Goal: Task Accomplishment & Management: Use online tool/utility

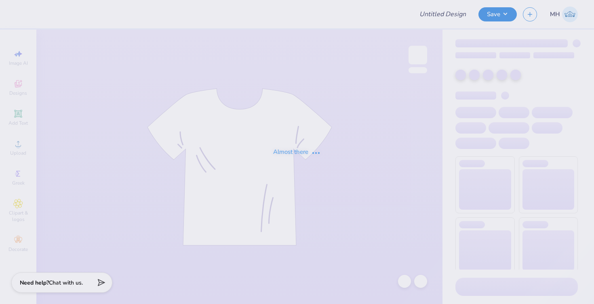
type input "Best Buddies - Merch"
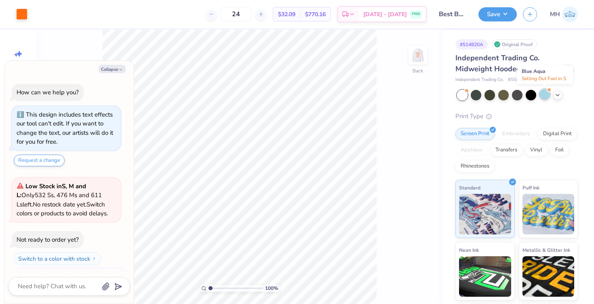
scroll to position [14, 0]
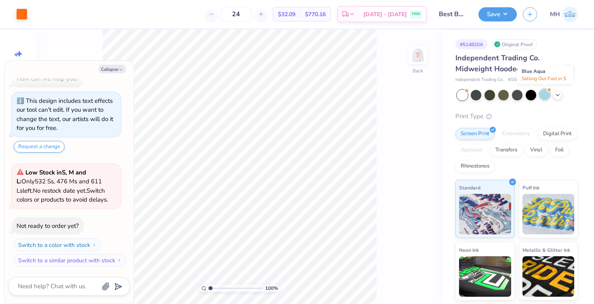
click at [542, 94] on div at bounding box center [545, 94] width 11 height 11
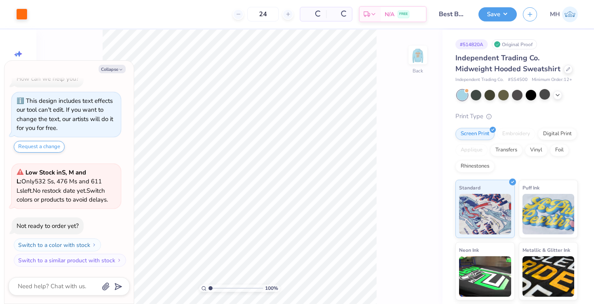
scroll to position [119, 0]
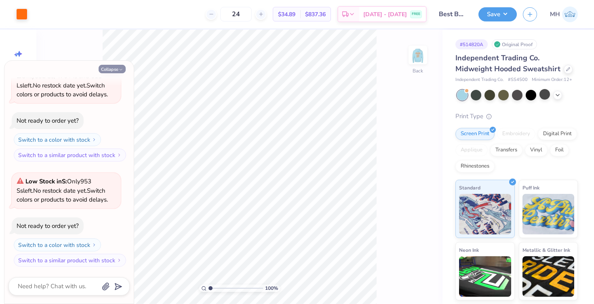
click at [120, 68] on icon "button" at bounding box center [120, 69] width 5 height 5
type textarea "x"
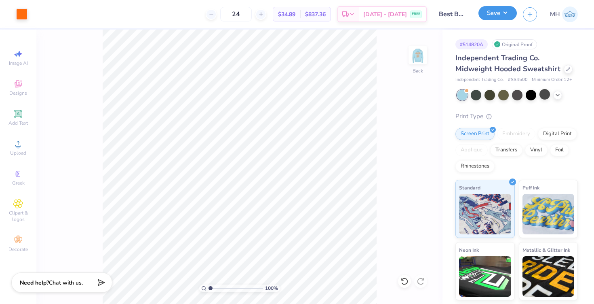
click at [498, 16] on button "Save" at bounding box center [498, 13] width 38 height 14
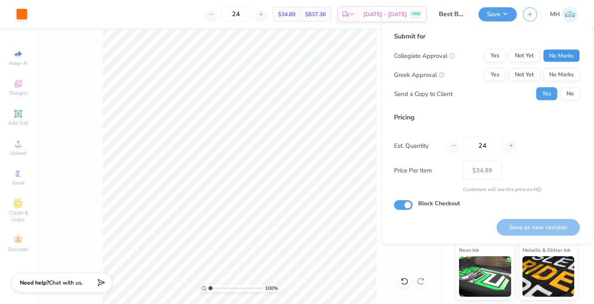
click at [553, 51] on button "No Marks" at bounding box center [561, 55] width 37 height 13
click at [557, 67] on div "Collegiate Approval Yes Not Yet No Marks Greek Approval Yes Not Yet No Marks Se…" at bounding box center [487, 74] width 186 height 51
click at [557, 74] on button "No Marks" at bounding box center [561, 74] width 37 height 13
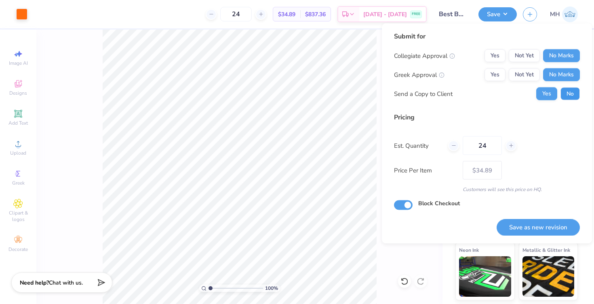
click at [567, 95] on button "No" at bounding box center [570, 93] width 19 height 13
click at [543, 223] on button "Save as new revision" at bounding box center [538, 227] width 83 height 17
type input "$34.89"
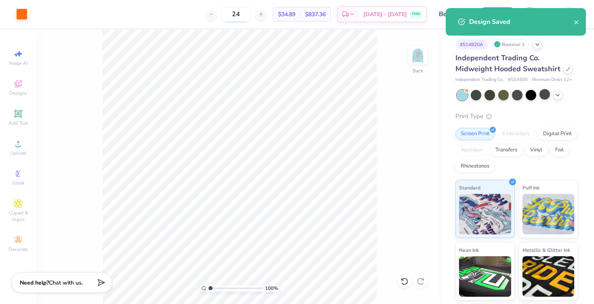
drag, startPoint x: 252, startPoint y: 15, endPoint x: 241, endPoint y: 15, distance: 11.3
click at [241, 15] on input "24" at bounding box center [236, 14] width 32 height 15
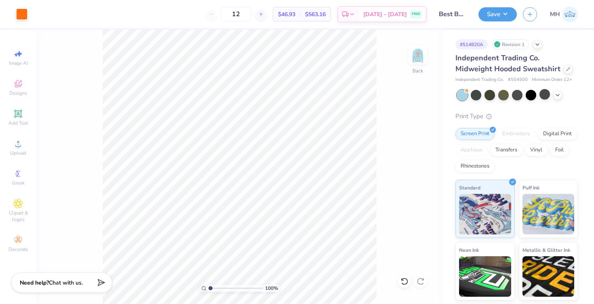
type input "1"
type input "0"
type input "12"
click at [561, 94] on icon at bounding box center [558, 94] width 6 height 6
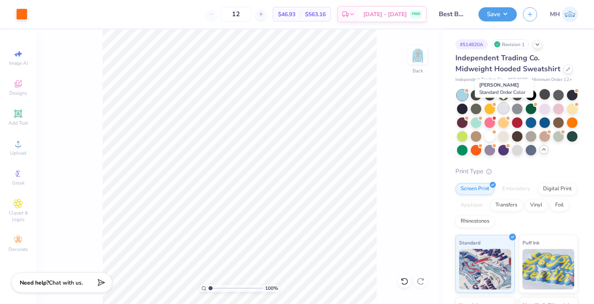
click at [504, 105] on div at bounding box center [503, 108] width 11 height 11
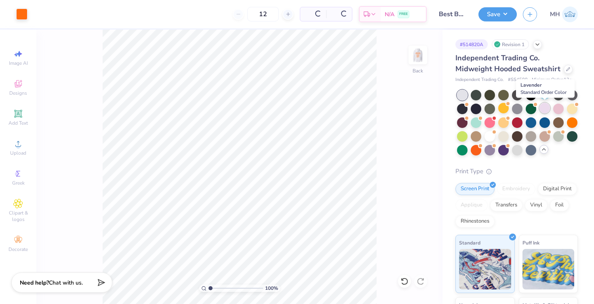
click at [543, 108] on div at bounding box center [545, 108] width 11 height 11
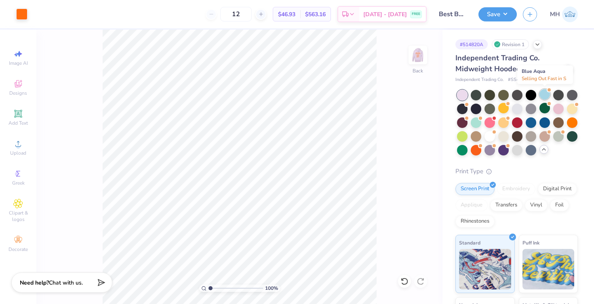
click at [545, 90] on div at bounding box center [545, 94] width 11 height 11
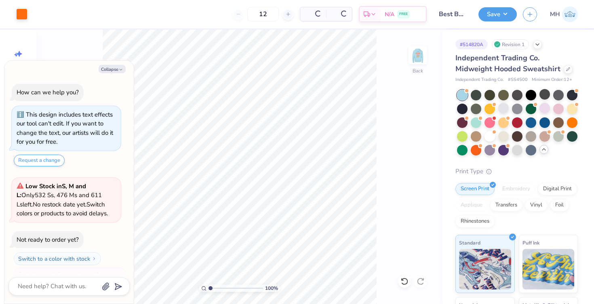
scroll to position [224, 0]
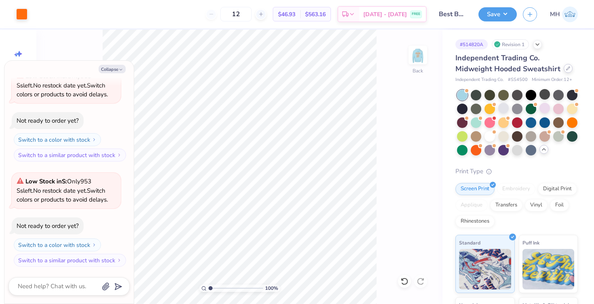
click at [564, 71] on div at bounding box center [568, 68] width 9 height 9
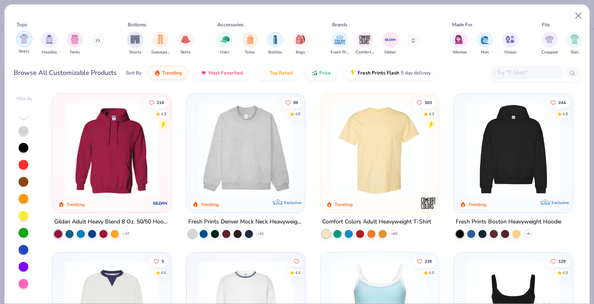
click at [24, 42] on img "filter for Shirts" at bounding box center [23, 38] width 9 height 9
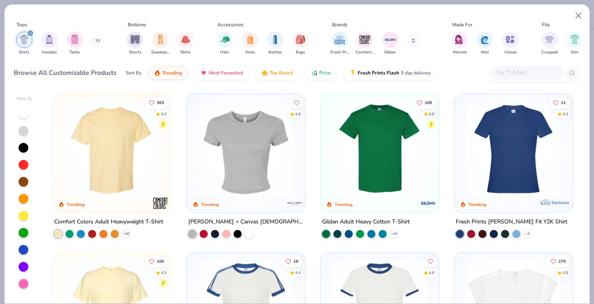
click at [30, 34] on icon "filter for Shirts" at bounding box center [30, 33] width 2 height 2
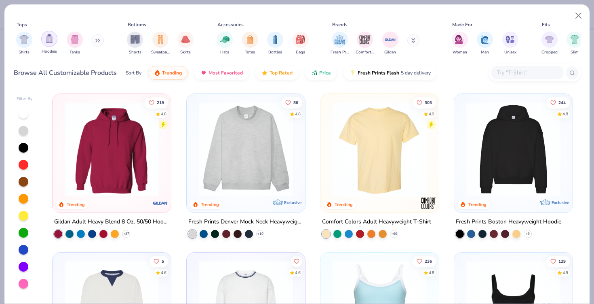
click at [46, 36] on img "filter for Hoodies" at bounding box center [49, 38] width 9 height 9
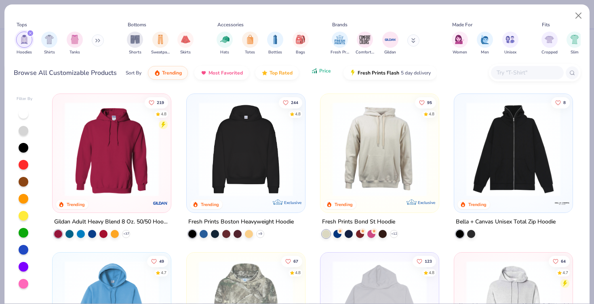
click at [316, 78] on div "Sort By Trending Most Favorited Top Rated Price Fresh Prints Flash 5 day delive…" at bounding box center [281, 72] width 311 height 23
click at [329, 76] on button "Price" at bounding box center [321, 71] width 32 height 14
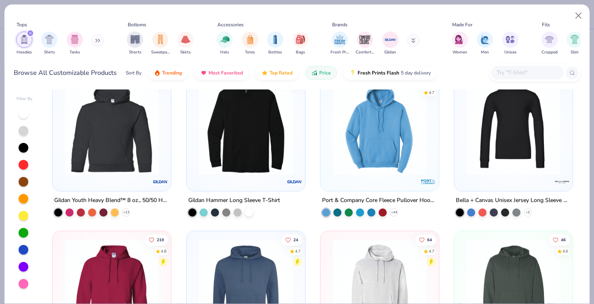
scroll to position [25, 0]
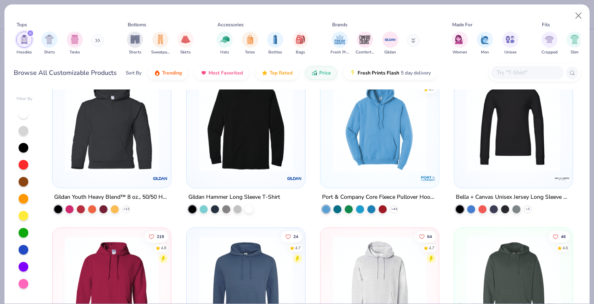
click at [359, 177] on div at bounding box center [380, 126] width 110 height 106
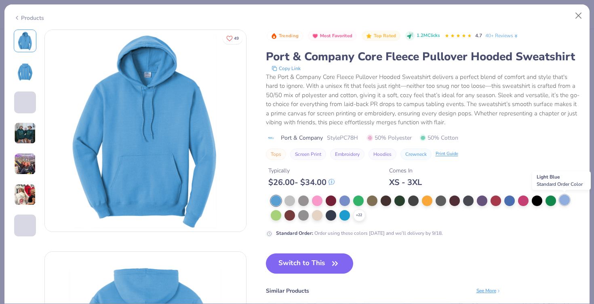
click at [565, 202] on div at bounding box center [565, 199] width 11 height 11
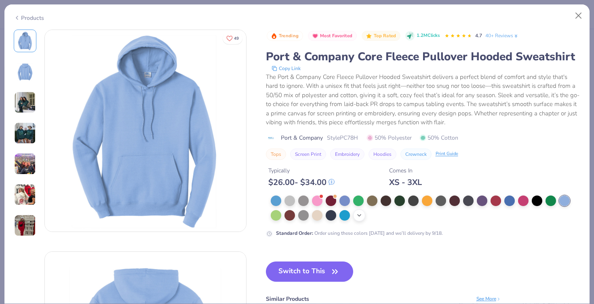
click at [357, 216] on icon at bounding box center [359, 215] width 6 height 6
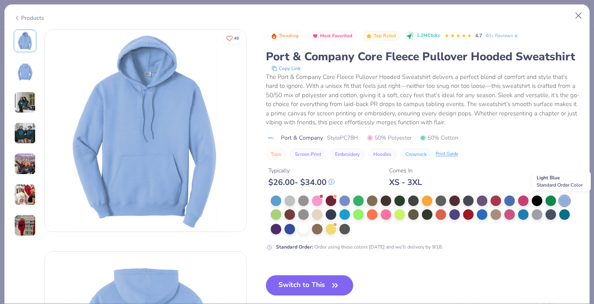
click at [570, 199] on div at bounding box center [565, 200] width 11 height 11
click at [579, 14] on button "Close" at bounding box center [578, 15] width 15 height 15
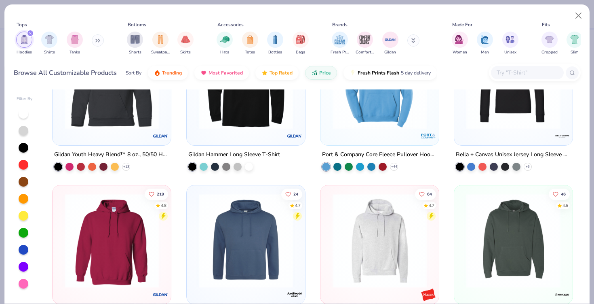
scroll to position [126, 0]
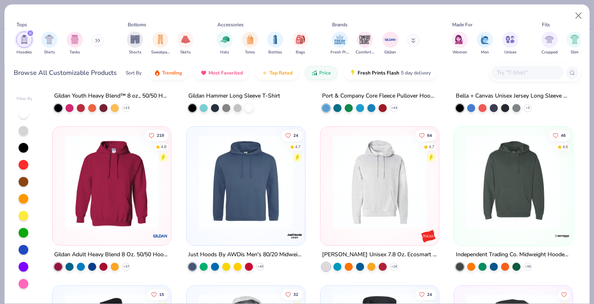
click at [148, 186] on img at bounding box center [112, 182] width 102 height 94
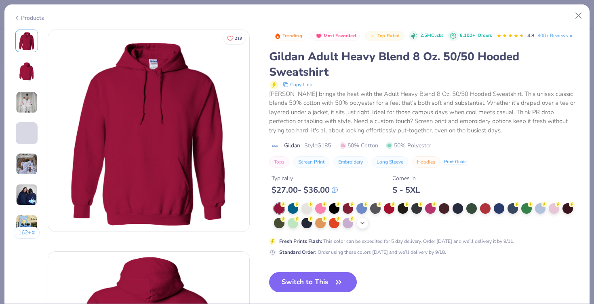
click at [366, 220] on div "+ 15" at bounding box center [363, 223] width 12 height 12
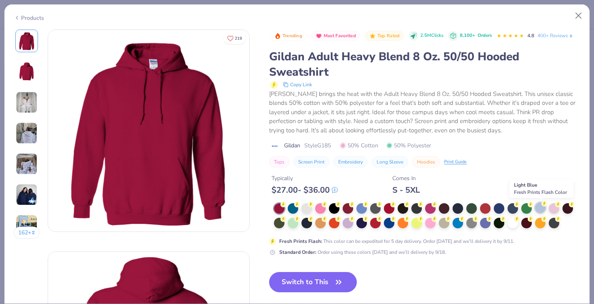
click at [542, 207] on div at bounding box center [540, 207] width 11 height 11
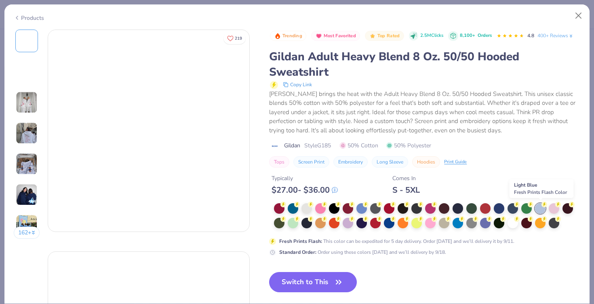
type textarea "x"
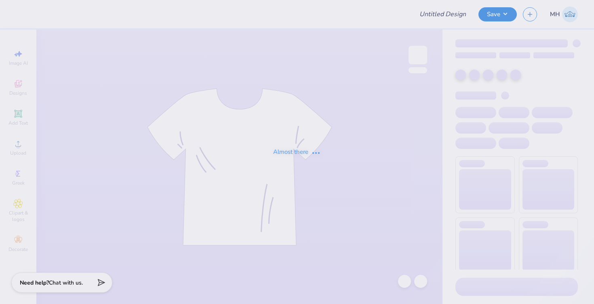
type input "Best Buddies - Merch"
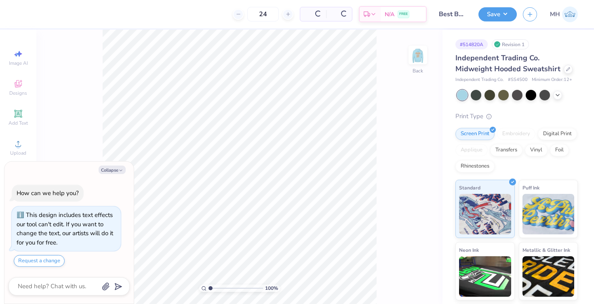
scroll to position [4, 0]
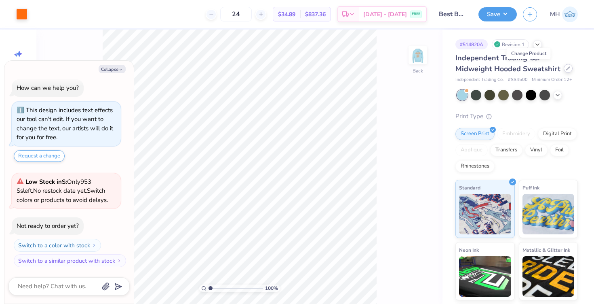
click at [564, 70] on div at bounding box center [568, 68] width 9 height 9
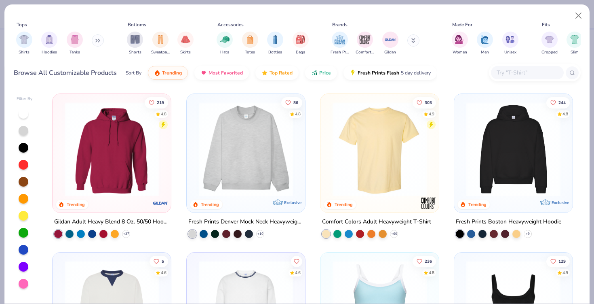
click at [94, 42] on button at bounding box center [98, 40] width 12 height 12
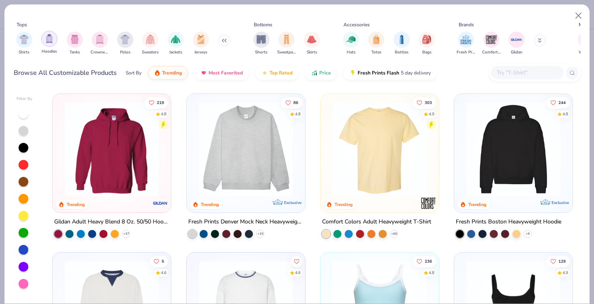
click at [48, 42] on img "filter for Hoodies" at bounding box center [49, 38] width 9 height 9
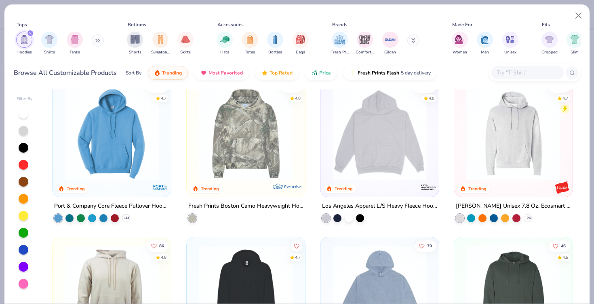
scroll to position [176, 0]
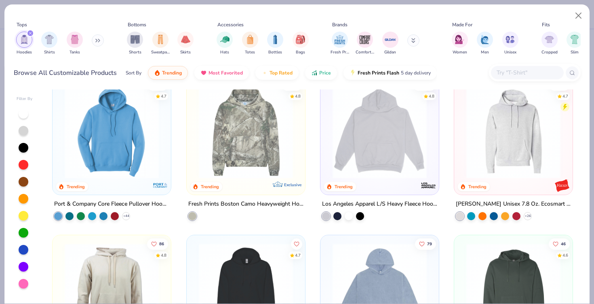
click at [506, 155] on img at bounding box center [514, 131] width 102 height 94
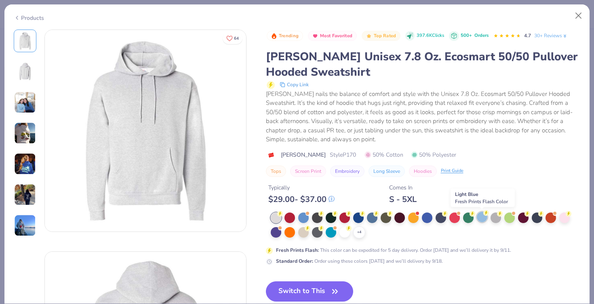
click at [482, 218] on div at bounding box center [482, 216] width 11 height 11
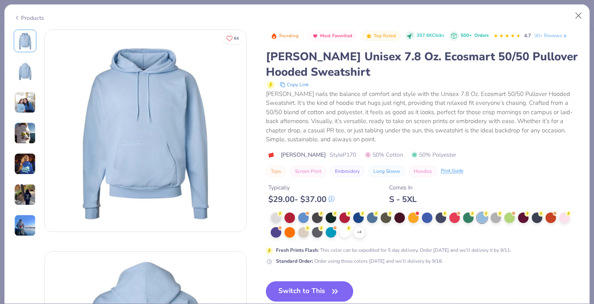
click at [317, 289] on button "Switch to This" at bounding box center [310, 291] width 88 height 20
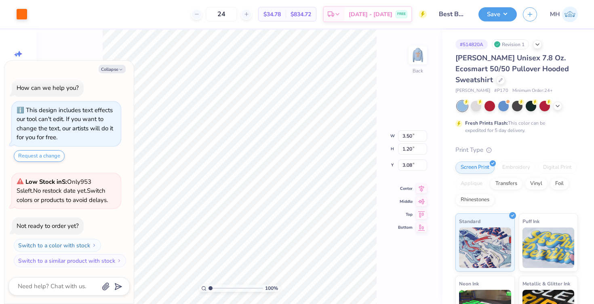
type textarea "x"
type input "3.00"
type textarea "x"
type input "4.42"
type input "1.52"
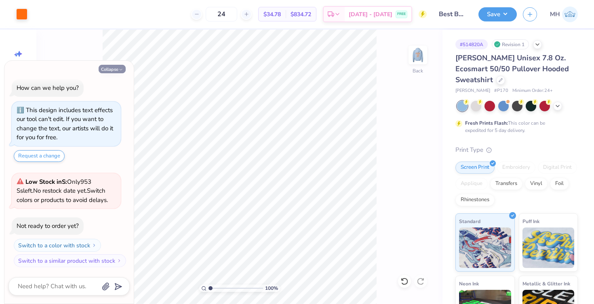
click at [113, 71] on button "Collapse" at bounding box center [112, 69] width 27 height 8
type textarea "x"
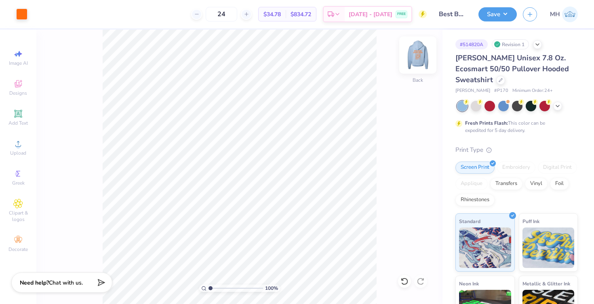
click at [420, 59] on img at bounding box center [418, 55] width 32 height 32
drag, startPoint x: 238, startPoint y: 16, endPoint x: 216, endPoint y: 16, distance: 21.8
click at [216, 16] on div "24" at bounding box center [222, 14] width 32 height 15
type input "12"
click at [498, 17] on button "Save" at bounding box center [498, 13] width 38 height 14
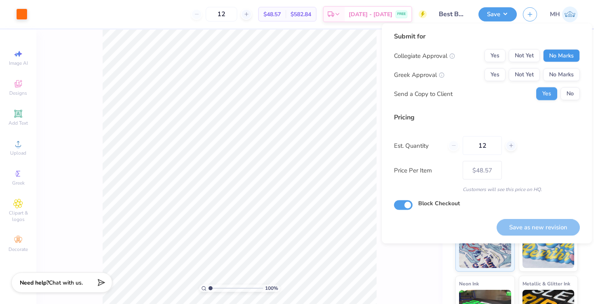
click at [556, 55] on button "No Marks" at bounding box center [561, 55] width 37 height 13
click at [560, 74] on button "No Marks" at bounding box center [561, 74] width 37 height 13
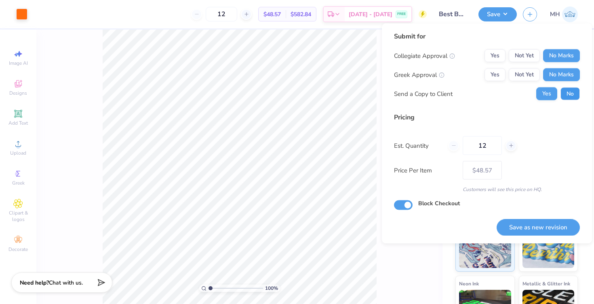
click at [570, 91] on button "No" at bounding box center [570, 93] width 19 height 13
click at [545, 228] on button "Save as new revision" at bounding box center [538, 227] width 83 height 17
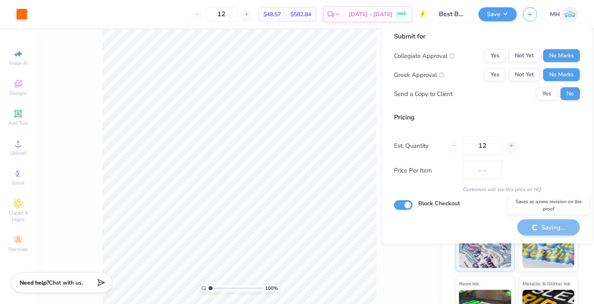
type input "$48.57"
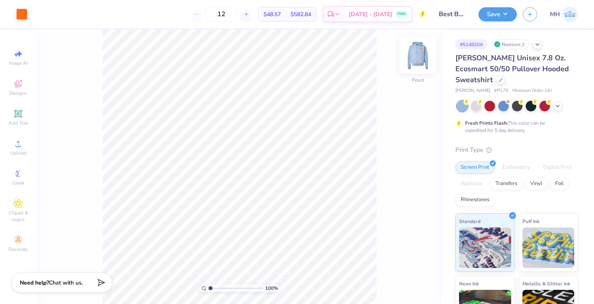
click at [415, 53] on img at bounding box center [418, 55] width 32 height 32
drag, startPoint x: 241, startPoint y: 15, endPoint x: 222, endPoint y: 15, distance: 19.0
click at [222, 15] on input "12" at bounding box center [222, 14] width 32 height 15
drag, startPoint x: 240, startPoint y: 15, endPoint x: 215, endPoint y: 15, distance: 24.3
click at [215, 15] on div "24" at bounding box center [221, 14] width 61 height 15
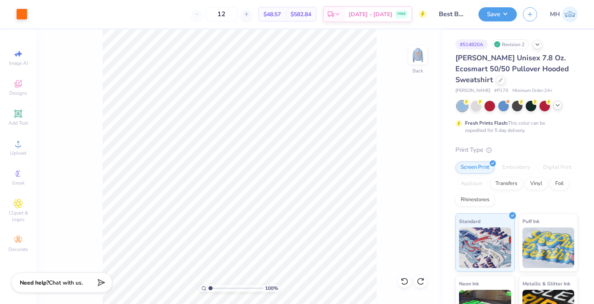
type input "12"
click at [556, 105] on icon at bounding box center [558, 105] width 6 height 6
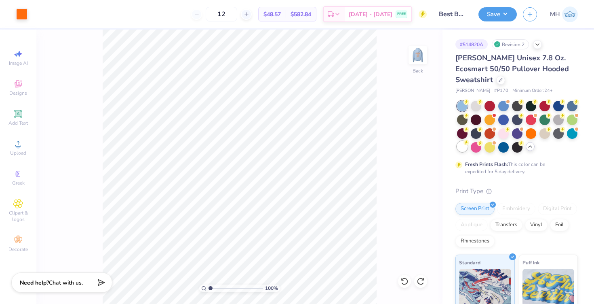
click at [462, 146] on div at bounding box center [462, 146] width 11 height 11
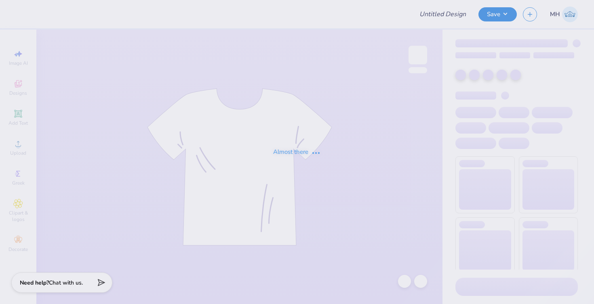
type input "Best Buddies - Merch"
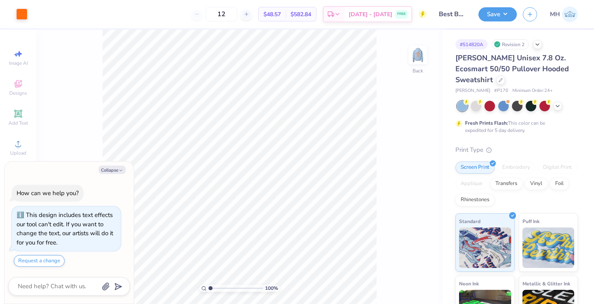
click at [460, 75] on div "Hanes Unisex 7.8 Oz. Ecosmart 50/50 Pullover Hooded Sweatshirt" at bounding box center [517, 69] width 122 height 33
click at [496, 76] on div at bounding box center [500, 79] width 9 height 9
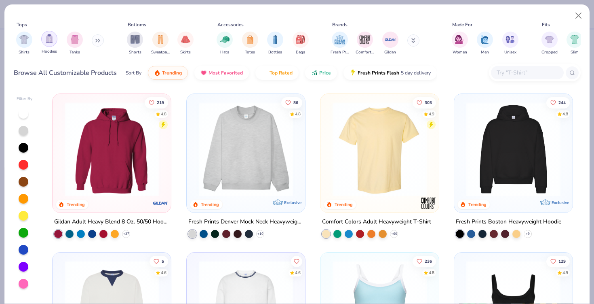
click at [51, 42] on img "filter for Hoodies" at bounding box center [49, 38] width 9 height 9
type textarea "x"
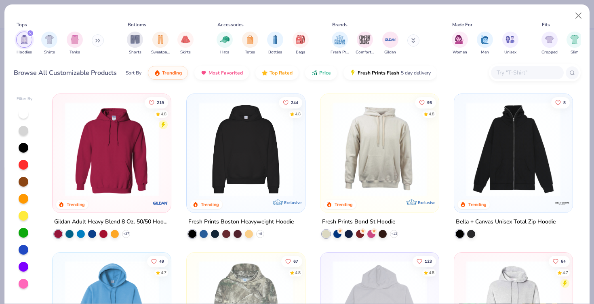
click at [501, 81] on div at bounding box center [535, 72] width 92 height 17
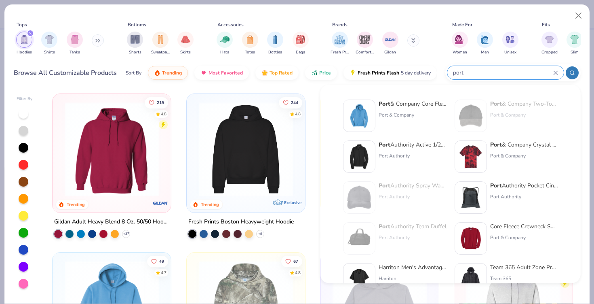
type input "port"
click at [193, 59] on div "Tops Hoodies Shirts Tanks Bottoms Shorts Sweatpants Skirts Accessories Hats Tot…" at bounding box center [297, 39] width 567 height 43
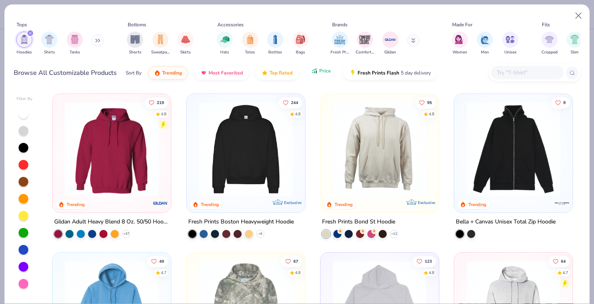
click at [323, 74] on span "Price" at bounding box center [325, 71] width 12 height 6
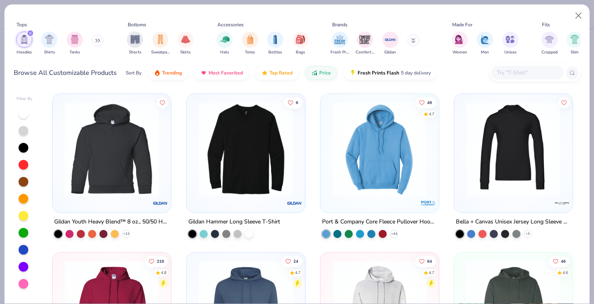
click at [371, 156] on img at bounding box center [380, 149] width 102 height 94
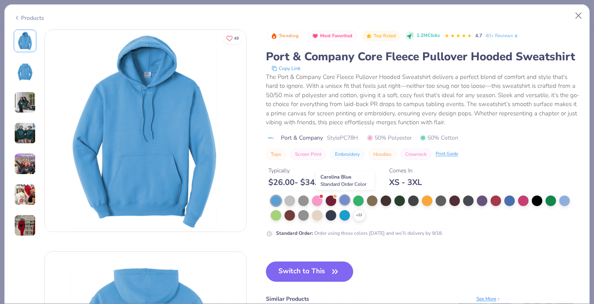
click at [340, 199] on div at bounding box center [345, 199] width 11 height 11
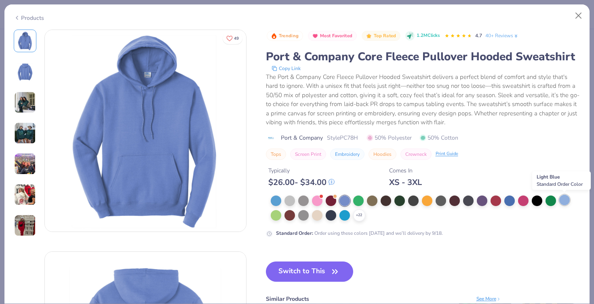
click at [564, 199] on div at bounding box center [565, 199] width 11 height 11
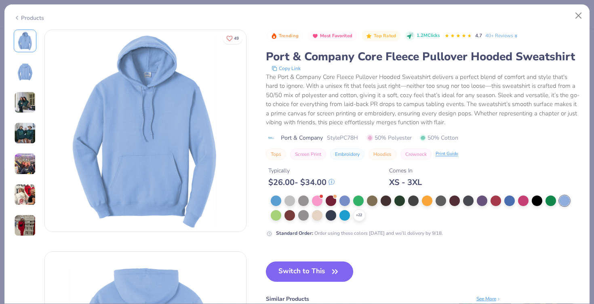
click at [321, 274] on button "Switch to This" at bounding box center [310, 271] width 88 height 20
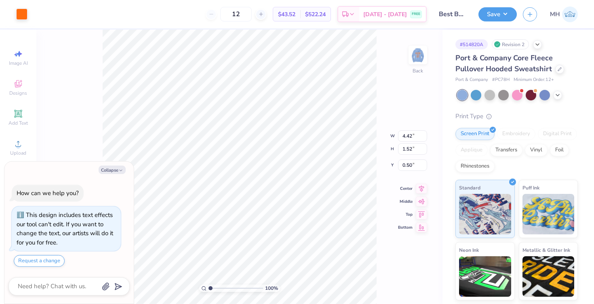
type textarea "x"
type input "3.00"
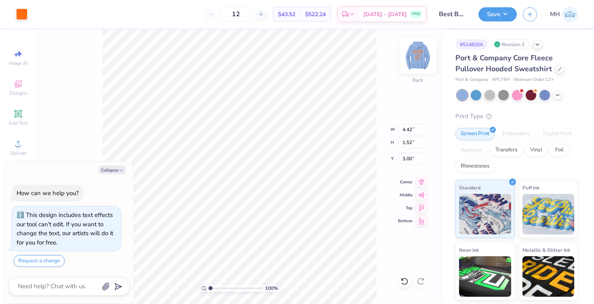
click at [412, 67] on img at bounding box center [418, 55] width 32 height 32
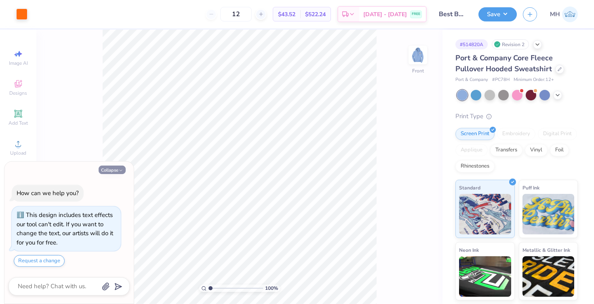
click at [100, 170] on button "Collapse" at bounding box center [112, 169] width 27 height 8
type textarea "x"
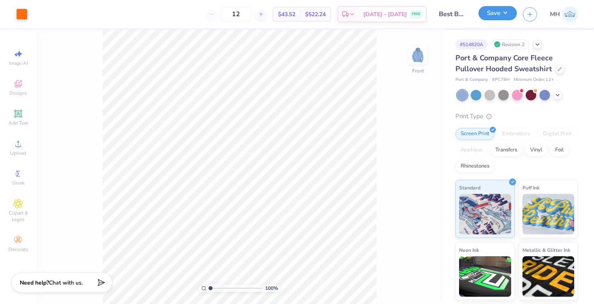
click at [491, 17] on button "Save" at bounding box center [498, 13] width 38 height 14
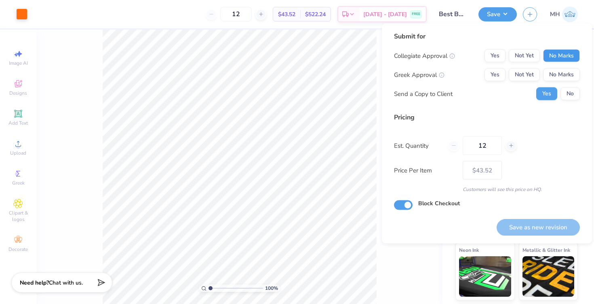
click at [566, 53] on button "No Marks" at bounding box center [561, 55] width 37 height 13
click at [565, 73] on button "No Marks" at bounding box center [561, 74] width 37 height 13
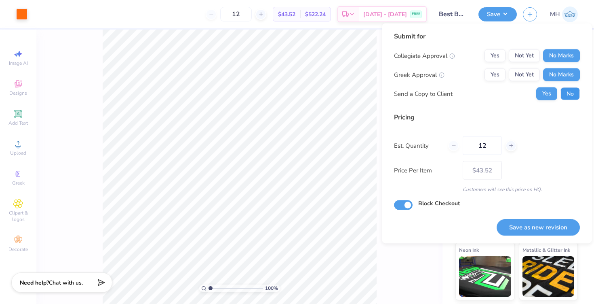
click at [568, 92] on button "No" at bounding box center [570, 93] width 19 height 13
click at [534, 229] on button "Save as new revision" at bounding box center [538, 227] width 83 height 17
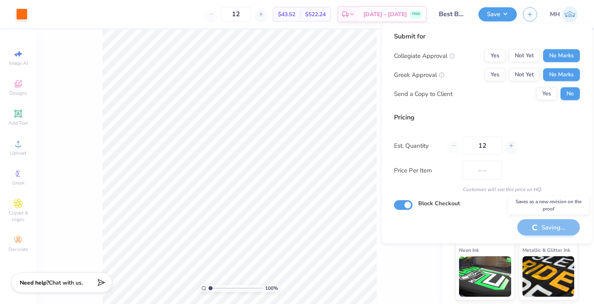
type input "$43.52"
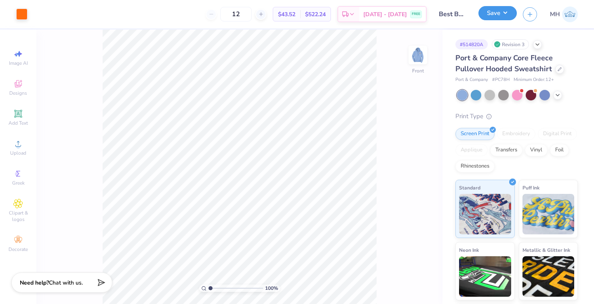
click at [482, 18] on button "Save" at bounding box center [498, 13] width 38 height 14
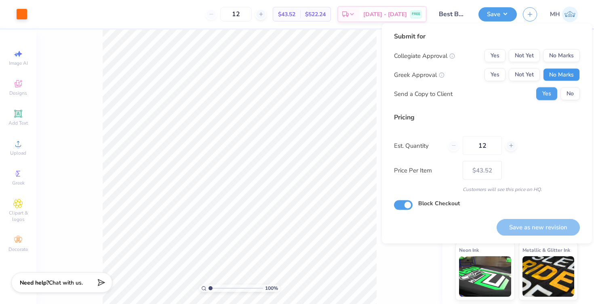
click at [567, 77] on button "No Marks" at bounding box center [561, 74] width 37 height 13
click at [564, 57] on button "No Marks" at bounding box center [561, 55] width 37 height 13
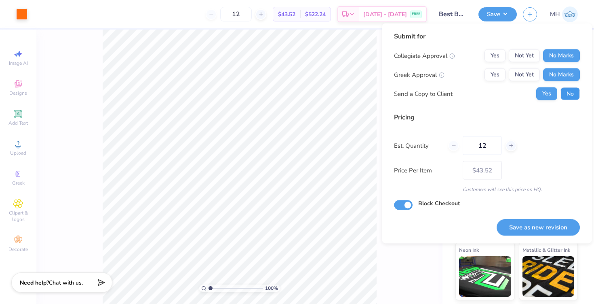
click at [567, 93] on button "No" at bounding box center [570, 93] width 19 height 13
click at [540, 226] on button "Save as new revision" at bounding box center [538, 227] width 83 height 17
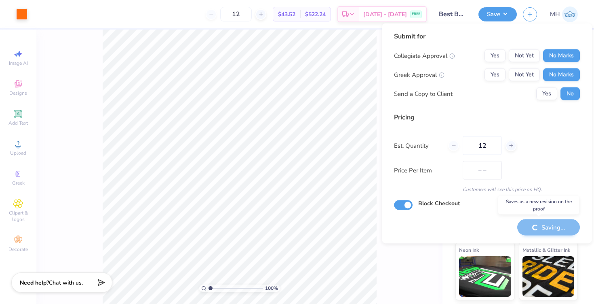
type input "$43.52"
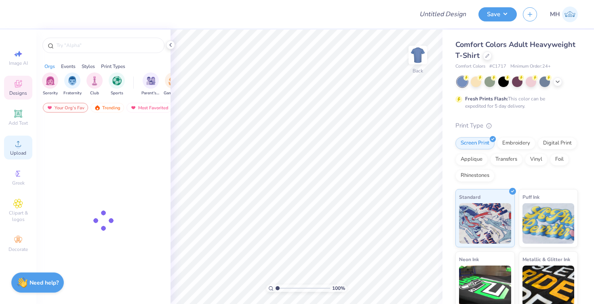
click at [15, 152] on span "Upload" at bounding box center [18, 153] width 16 height 6
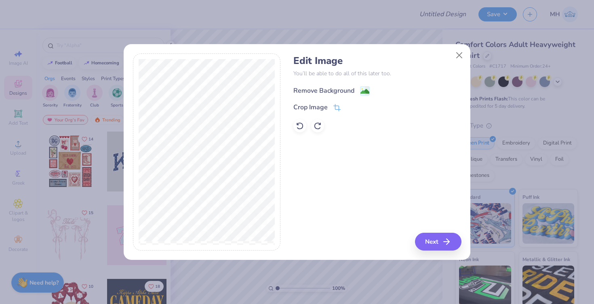
click at [361, 91] on image at bounding box center [365, 91] width 9 height 9
click at [429, 245] on button "Next" at bounding box center [439, 241] width 46 height 18
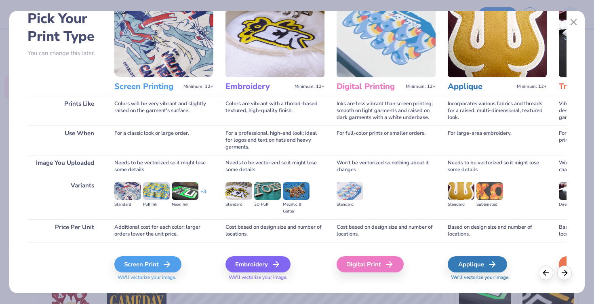
scroll to position [59, 0]
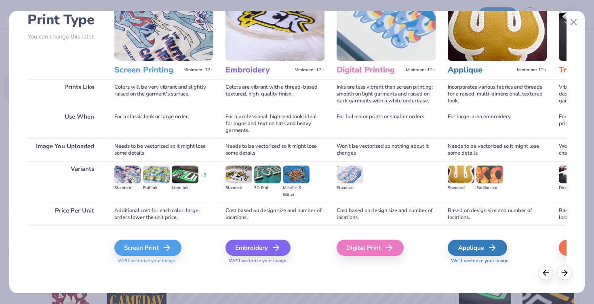
click at [237, 250] on div "Embroidery" at bounding box center [258, 247] width 65 height 16
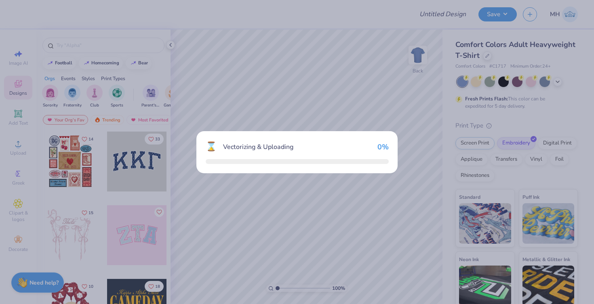
click at [237, 250] on div "⌛ Vectorizing & Uploading 0 %" at bounding box center [297, 152] width 594 height 304
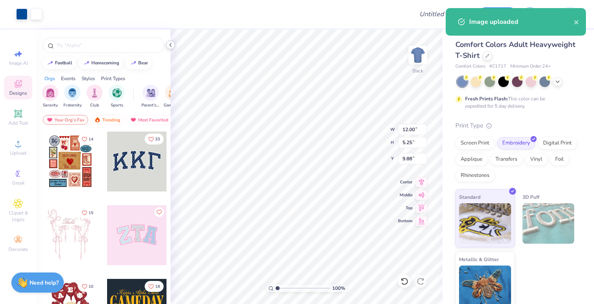
click at [172, 43] on icon at bounding box center [170, 45] width 6 height 6
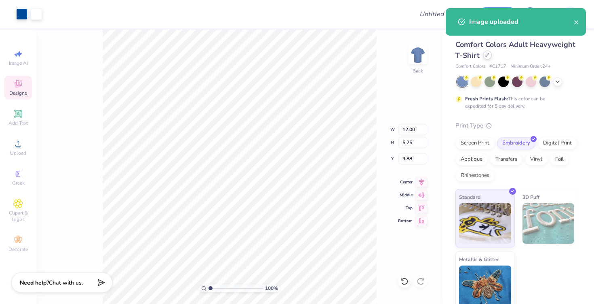
click at [487, 54] on icon at bounding box center [487, 54] width 3 height 3
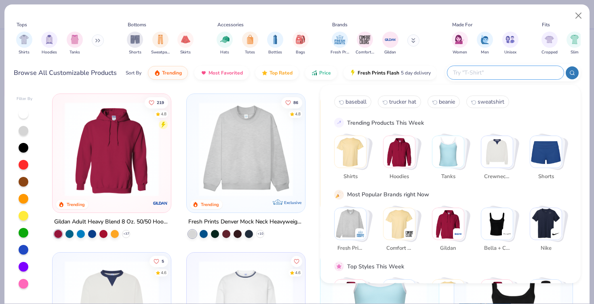
click at [507, 72] on input "text" at bounding box center [505, 72] width 106 height 9
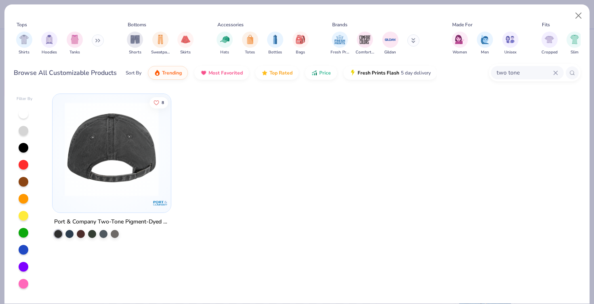
click at [133, 181] on img at bounding box center [112, 149] width 102 height 94
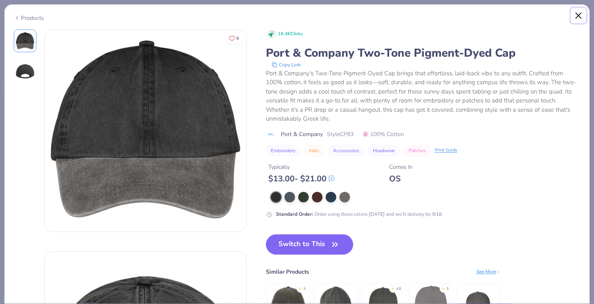
click at [578, 14] on button "Close" at bounding box center [578, 15] width 15 height 15
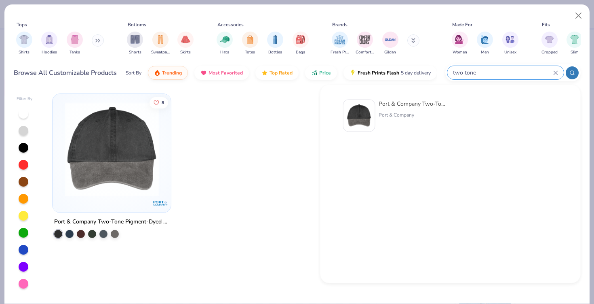
drag, startPoint x: 523, startPoint y: 71, endPoint x: 439, endPoint y: 65, distance: 84.3
click at [439, 65] on div "Browse All Customizable Products Sort By Trending Most Favorited Top Rated Pric…" at bounding box center [297, 72] width 567 height 23
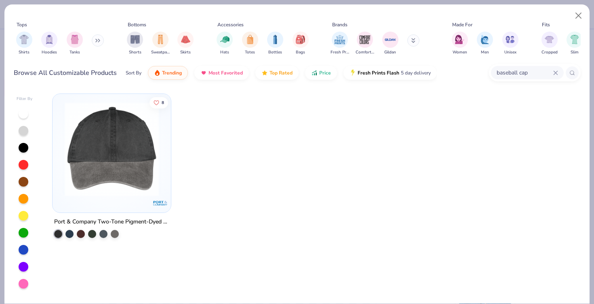
type input "baseball cap"
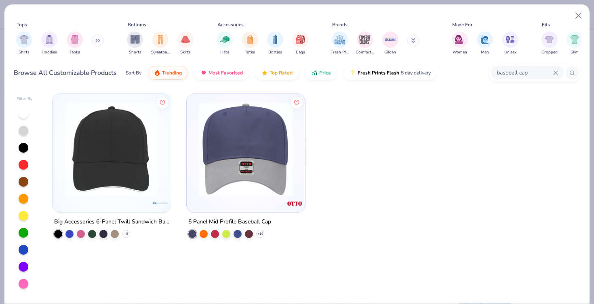
click at [272, 173] on img at bounding box center [246, 149] width 102 height 94
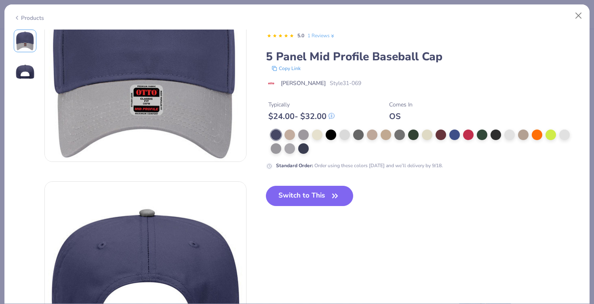
scroll to position [93, 0]
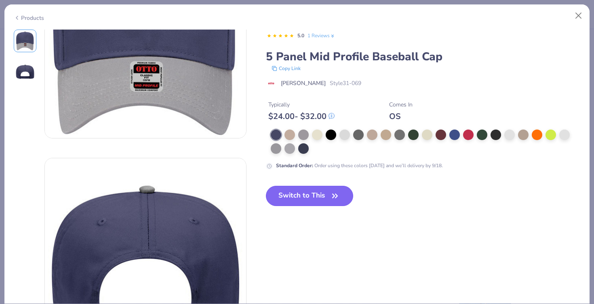
click at [307, 198] on button "Switch to This" at bounding box center [310, 196] width 88 height 20
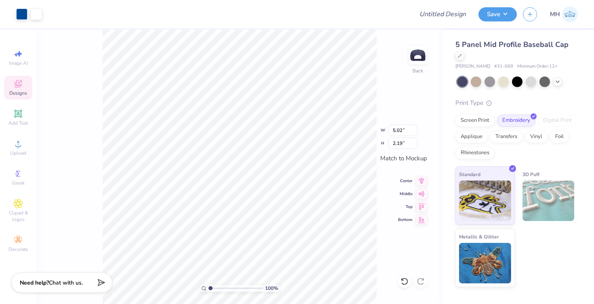
type input "3.88"
type input "1.70"
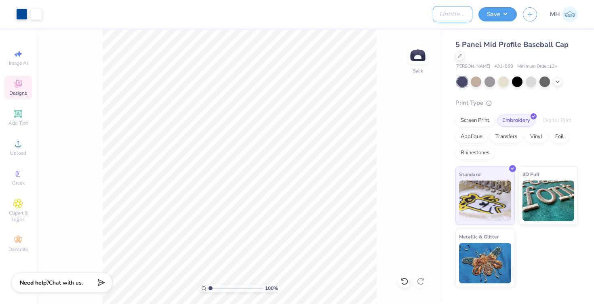
click at [433, 12] on input "Design Title" at bounding box center [453, 14] width 40 height 16
type input "XENO - merch"
click at [492, 14] on button "Save" at bounding box center [498, 13] width 38 height 14
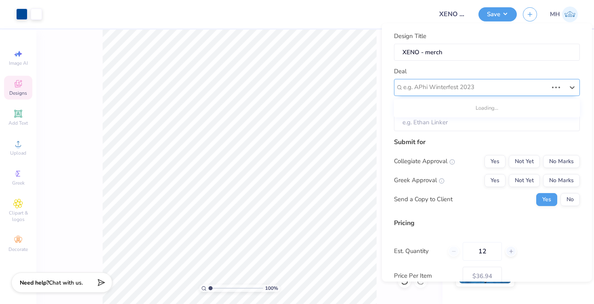
click at [516, 82] on div at bounding box center [475, 87] width 145 height 11
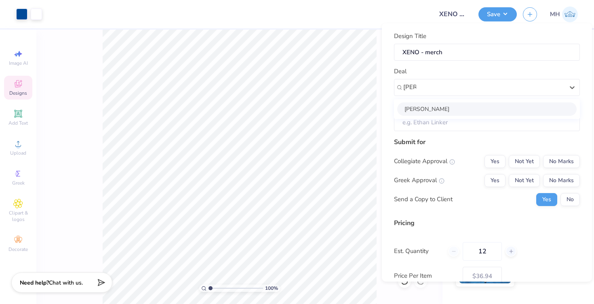
click at [446, 106] on div "[PERSON_NAME]" at bounding box center [487, 108] width 180 height 13
type input "[PERSON_NAME]"
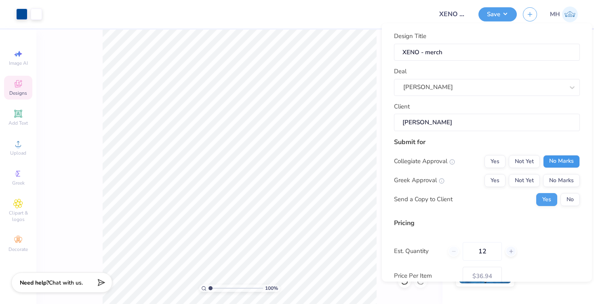
click at [556, 157] on button "No Marks" at bounding box center [561, 160] width 37 height 13
click at [560, 173] on div "Collegiate Approval Yes Not Yet No Marks Greek Approval Yes Not Yet No Marks Se…" at bounding box center [487, 179] width 186 height 51
click at [577, 197] on button "No" at bounding box center [570, 198] width 19 height 13
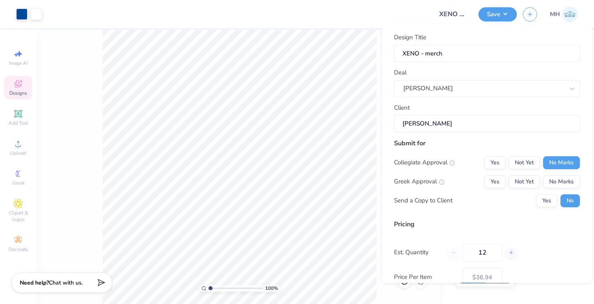
scroll to position [67, 0]
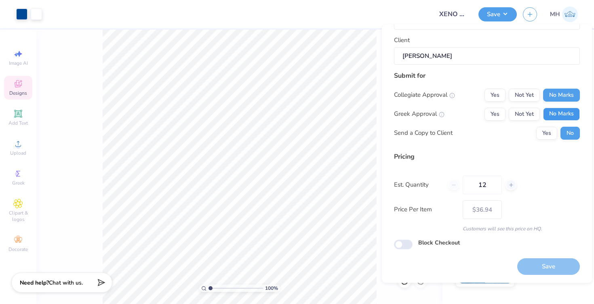
click at [554, 112] on button "No Marks" at bounding box center [561, 114] width 37 height 13
click at [539, 279] on div "Design Title XENO - merch Deal [PERSON_NAME] Client [PERSON_NAME] Submit for Co…" at bounding box center [487, 154] width 210 height 258
click at [539, 274] on button "Save" at bounding box center [548, 266] width 63 height 17
type input "– –"
